Goal: Register for event/course

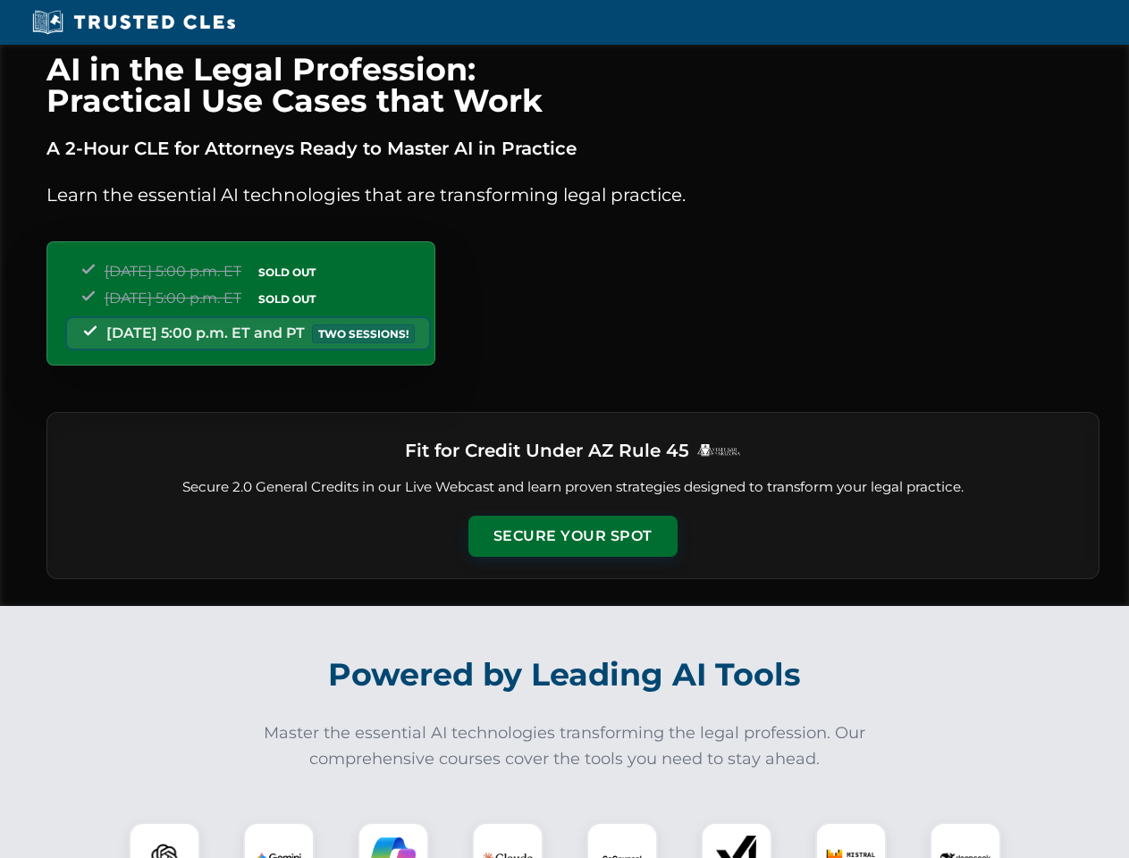
click at [572, 536] on button "Secure Your Spot" at bounding box center [572, 536] width 209 height 41
click at [164, 840] on img at bounding box center [165, 858] width 52 height 52
click at [279, 840] on img at bounding box center [278, 858] width 45 height 45
